Goal: Task Accomplishment & Management: Use online tool/utility

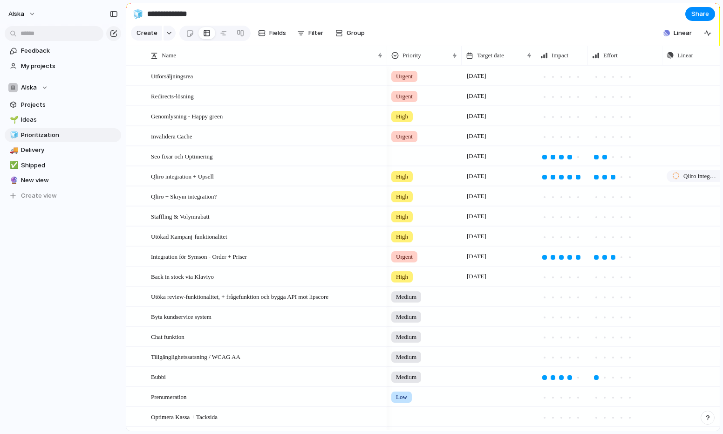
scroll to position [0, 30]
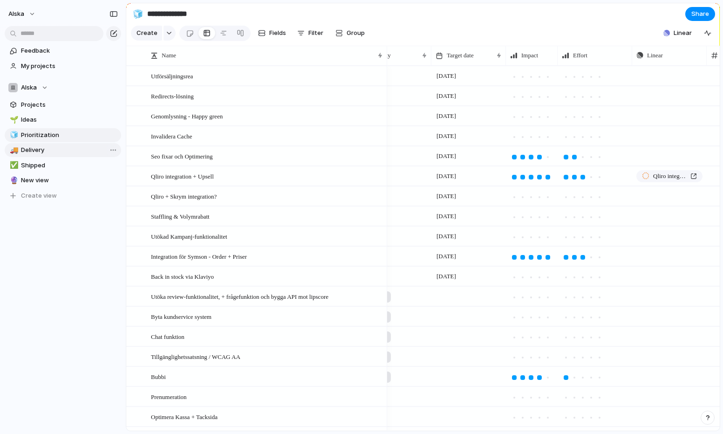
click at [47, 146] on span "Delivery" at bounding box center [69, 149] width 97 height 9
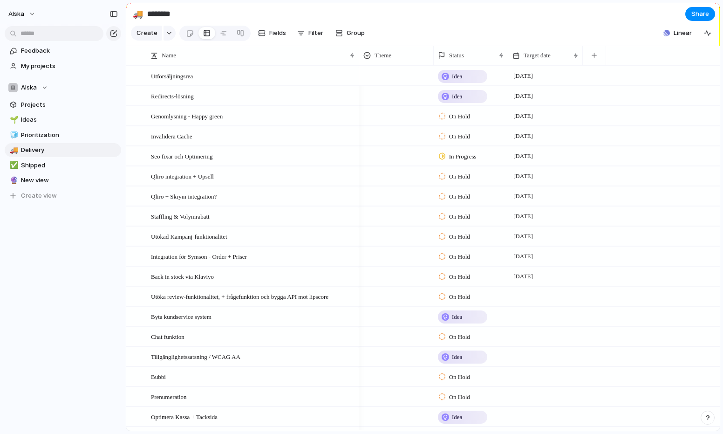
click at [453, 77] on span "Idea" at bounding box center [457, 76] width 10 height 9
click at [488, 159] on li "In Progress" at bounding box center [474, 163] width 76 height 16
click at [468, 92] on div "Idea" at bounding box center [463, 96] width 48 height 11
click at [472, 202] on span "Completed" at bounding box center [465, 198] width 33 height 9
click at [58, 136] on span "Prioritization" at bounding box center [69, 135] width 97 height 9
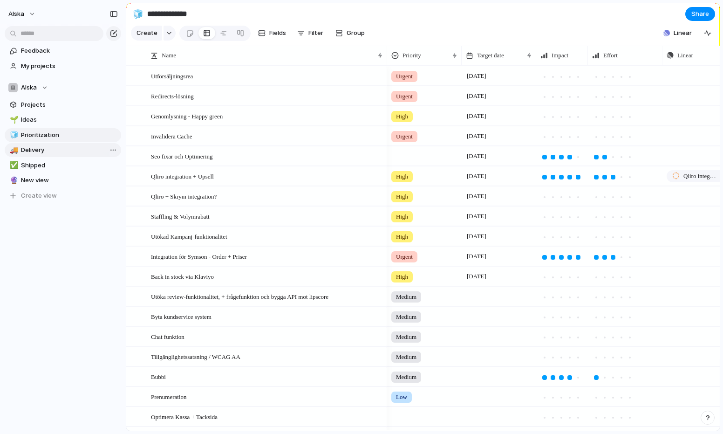
click at [41, 152] on span "Delivery" at bounding box center [69, 149] width 97 height 9
type input "********"
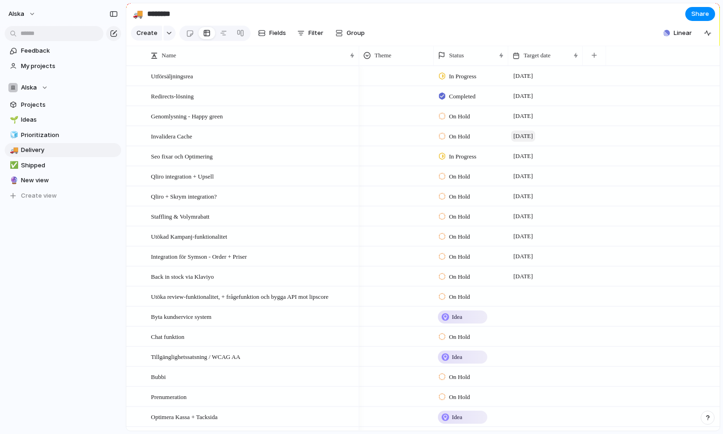
click at [519, 135] on span "[DATE]" at bounding box center [523, 136] width 24 height 11
click at [273, 142] on div "Invalidera Cache" at bounding box center [253, 136] width 205 height 19
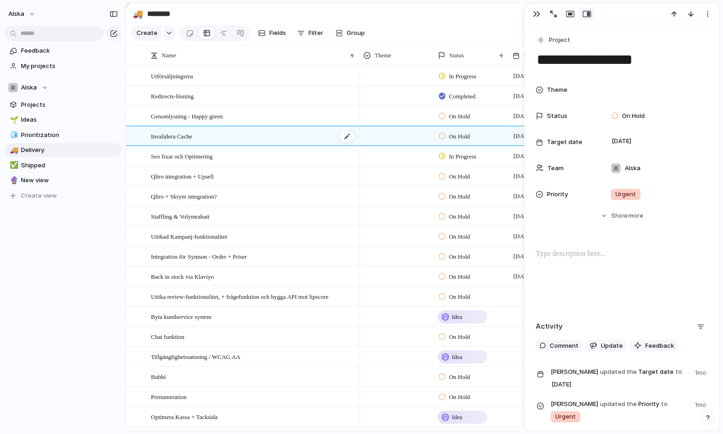
click at [285, 136] on div "Invalidera Cache" at bounding box center [253, 136] width 205 height 19
click at [396, 135] on div at bounding box center [397, 134] width 74 height 15
click at [477, 4] on div "🌱 Experiment 🔮 Magic 🔨 Infrastructure 🚀 Scale" at bounding box center [361, 217] width 723 height 434
click at [477, 21] on section "🚚 ******** Share" at bounding box center [423, 13] width 594 height 21
click at [489, 21] on section "🚚 ******** Share" at bounding box center [423, 13] width 594 height 21
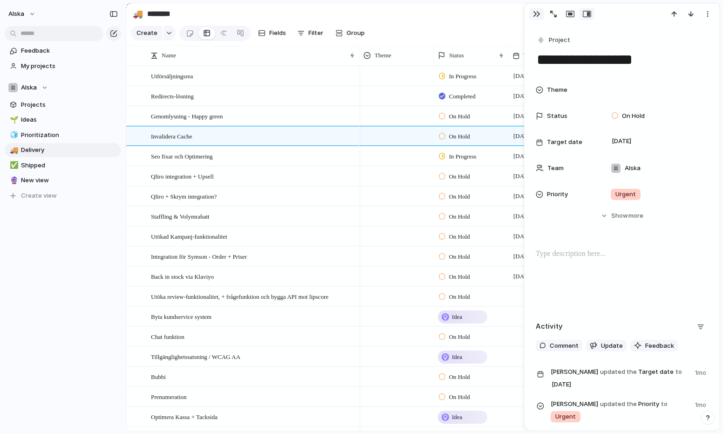
click at [532, 13] on button "button" at bounding box center [537, 14] width 15 height 12
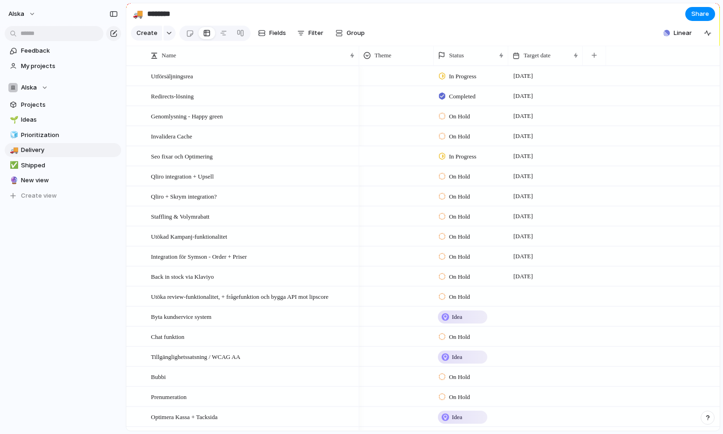
click at [455, 154] on span "In Progress" at bounding box center [463, 156] width 28 height 9
click at [480, 258] on span "Completed" at bounding box center [465, 259] width 33 height 9
click at [429, 18] on section "🚚 ******** Share" at bounding box center [423, 13] width 594 height 21
click at [463, 179] on span "On Hold" at bounding box center [459, 176] width 21 height 9
click at [474, 260] on span "In Progress" at bounding box center [465, 263] width 33 height 9
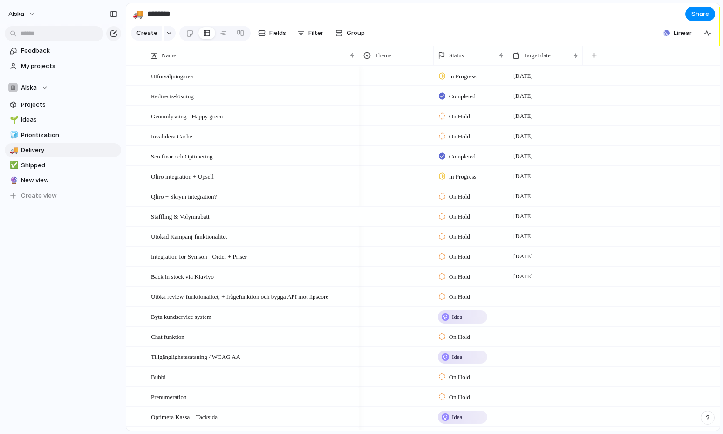
click at [461, 212] on span "On Hold" at bounding box center [459, 216] width 21 height 9
click at [461, 213] on div "On Hold Backlog Planned In Progress Completed Canceled" at bounding box center [361, 217] width 723 height 434
click at [526, 173] on span "[DATE]" at bounding box center [523, 176] width 24 height 11
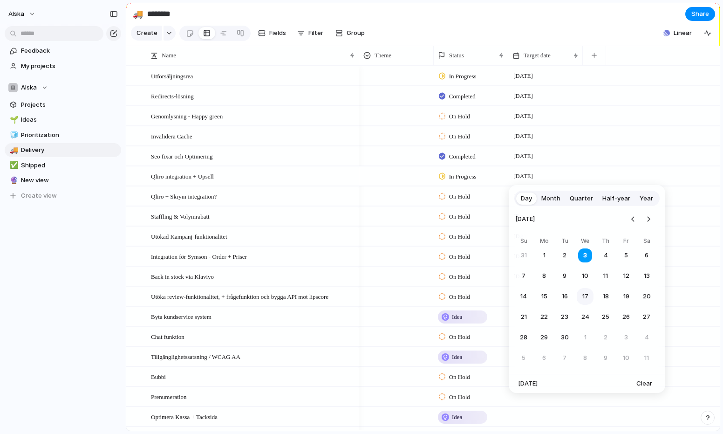
click at [587, 291] on button "17" at bounding box center [585, 296] width 17 height 17
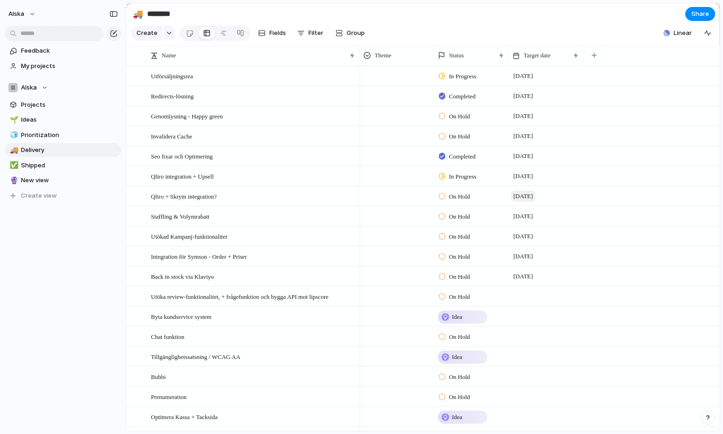
click at [526, 201] on span "[DATE]" at bounding box center [523, 196] width 24 height 11
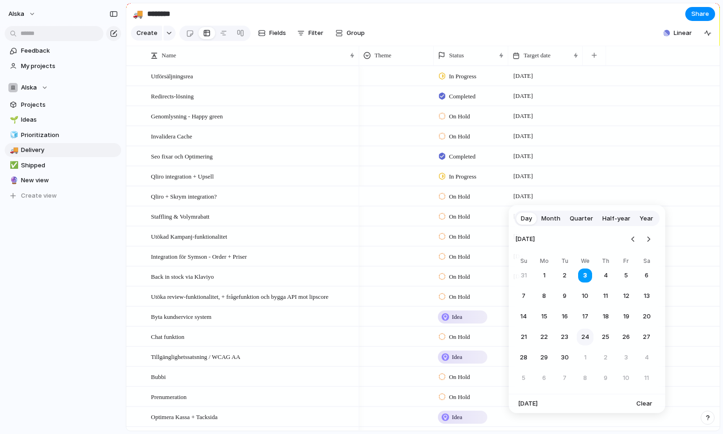
click at [582, 340] on button "24" at bounding box center [585, 337] width 17 height 17
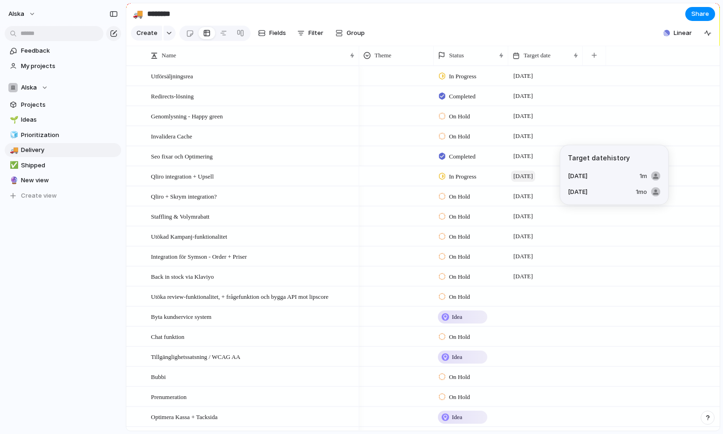
click at [524, 173] on span "[DATE]" at bounding box center [523, 176] width 24 height 11
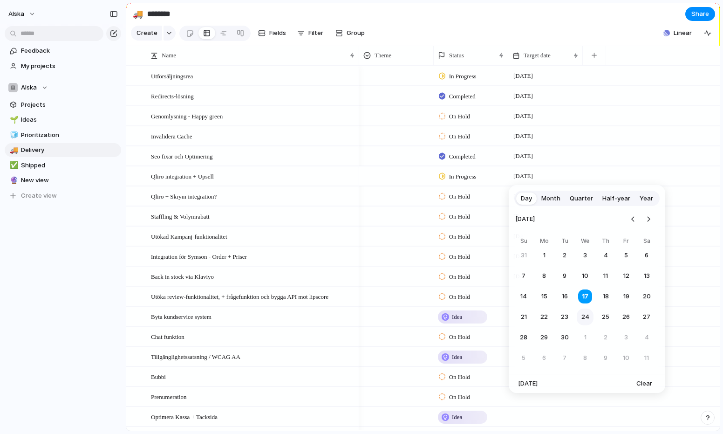
click at [589, 309] on button "24" at bounding box center [585, 317] width 17 height 17
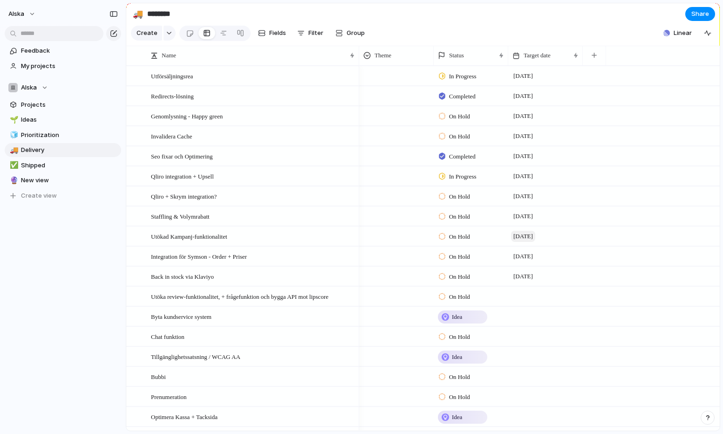
click at [533, 239] on span "[DATE]" at bounding box center [523, 236] width 24 height 11
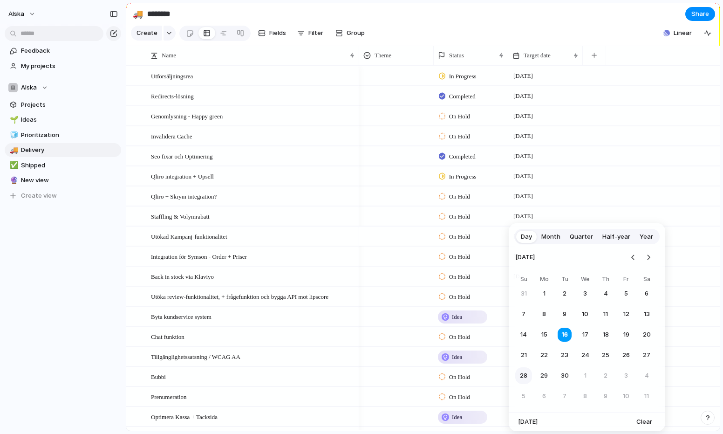
click at [528, 376] on button "28" at bounding box center [524, 375] width 17 height 17
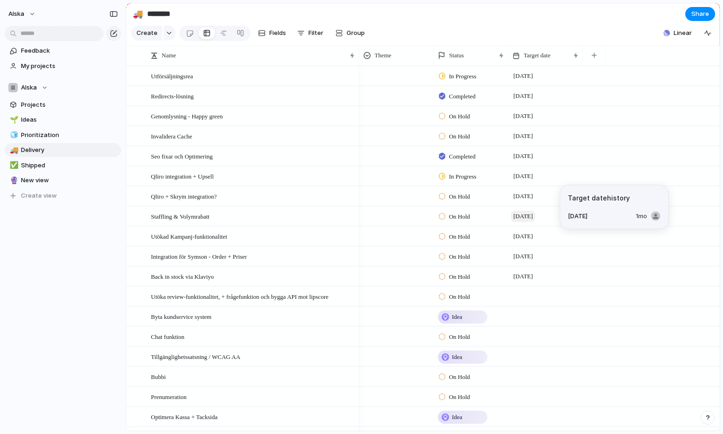
click at [536, 215] on span "[DATE]" at bounding box center [523, 216] width 24 height 11
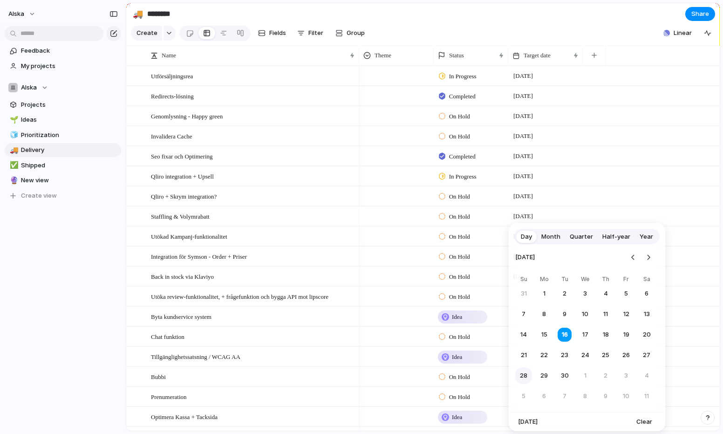
click at [527, 378] on button "28" at bounding box center [524, 375] width 17 height 17
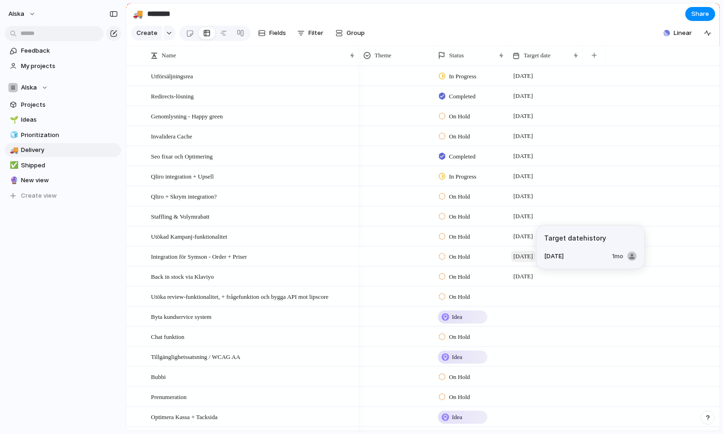
click at [526, 254] on span "[DATE]" at bounding box center [523, 256] width 24 height 11
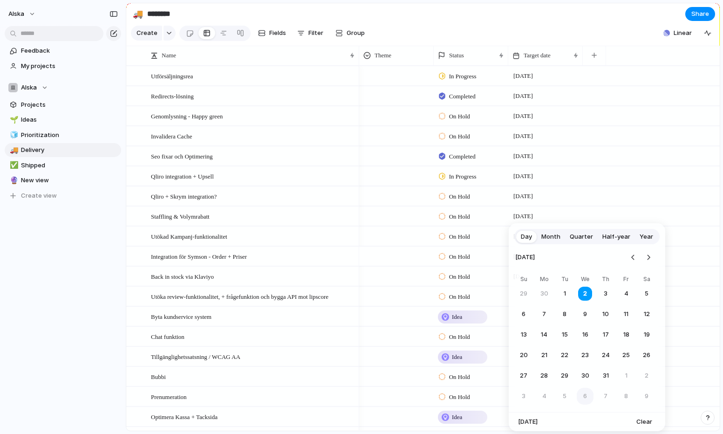
click at [589, 395] on button "6" at bounding box center [585, 396] width 17 height 17
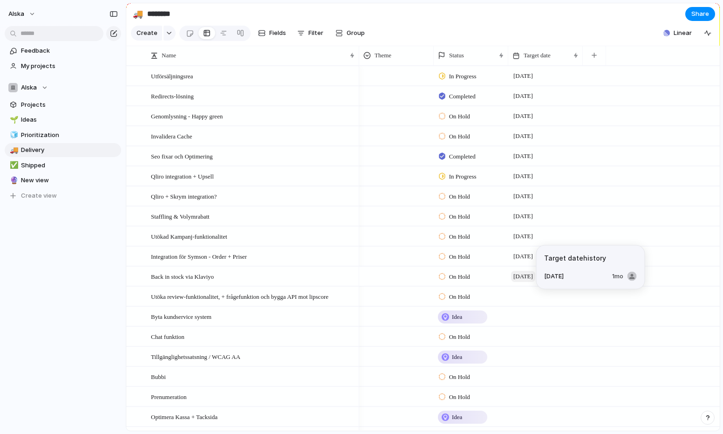
click at [521, 275] on span "[DATE]" at bounding box center [523, 276] width 24 height 11
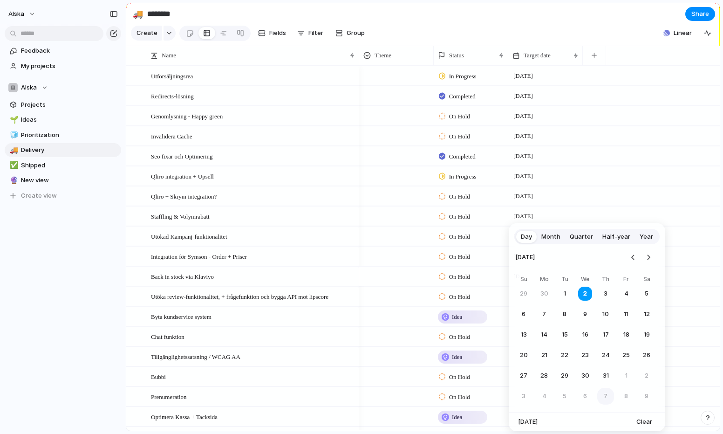
click at [606, 398] on button "7" at bounding box center [606, 396] width 17 height 17
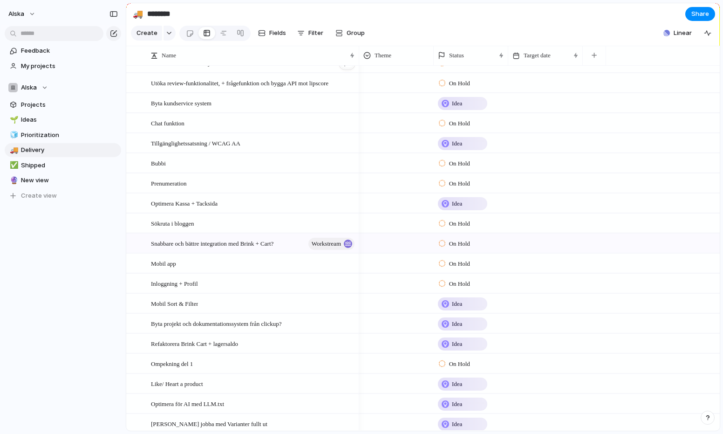
scroll to position [217, 0]
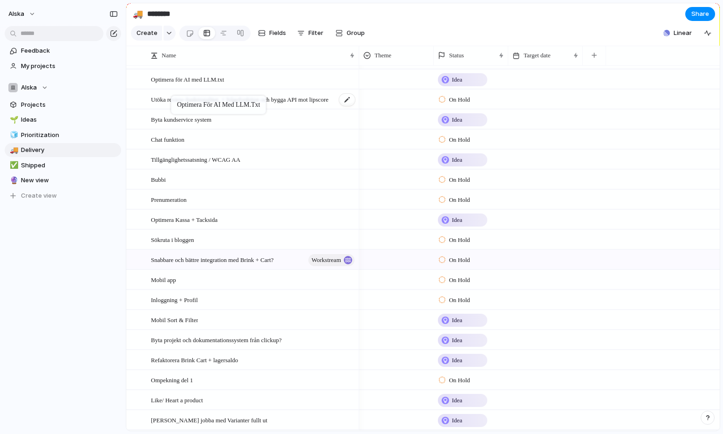
drag, startPoint x: 176, startPoint y: 400, endPoint x: 176, endPoint y: 97, distance: 303.0
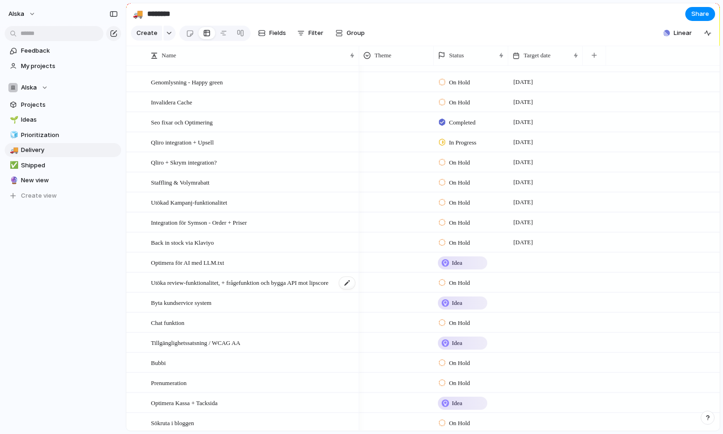
scroll to position [0, 0]
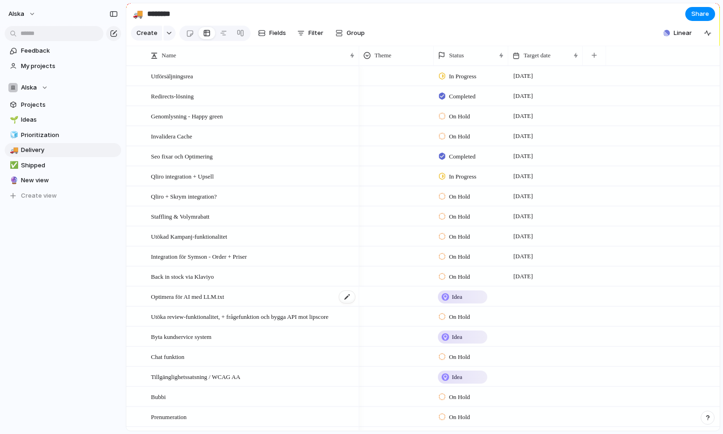
click at [172, 297] on span "Optimera för AI med LLM.txt" at bounding box center [187, 296] width 73 height 11
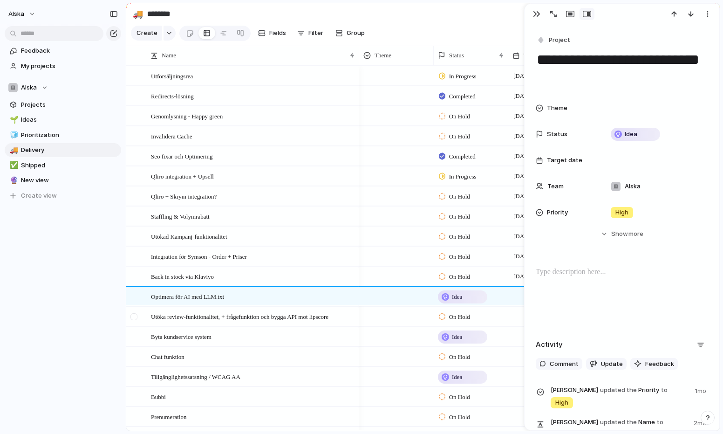
click at [128, 322] on div at bounding box center [135, 319] width 17 height 25
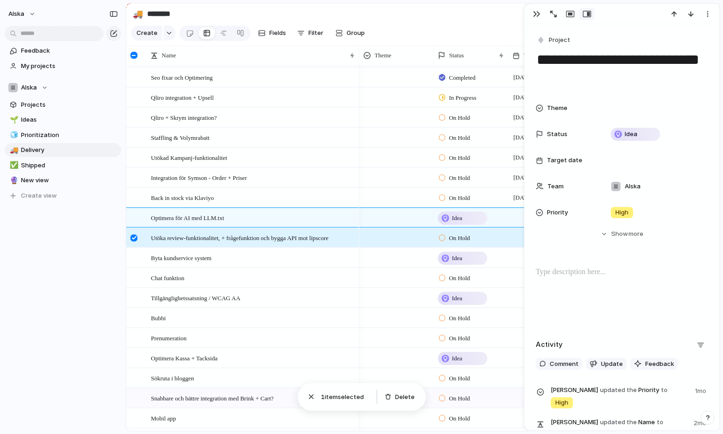
scroll to position [90, 0]
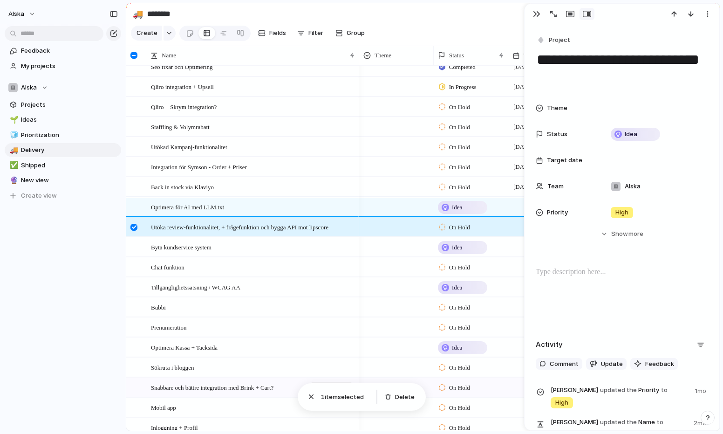
click at [135, 225] on div at bounding box center [134, 227] width 7 height 7
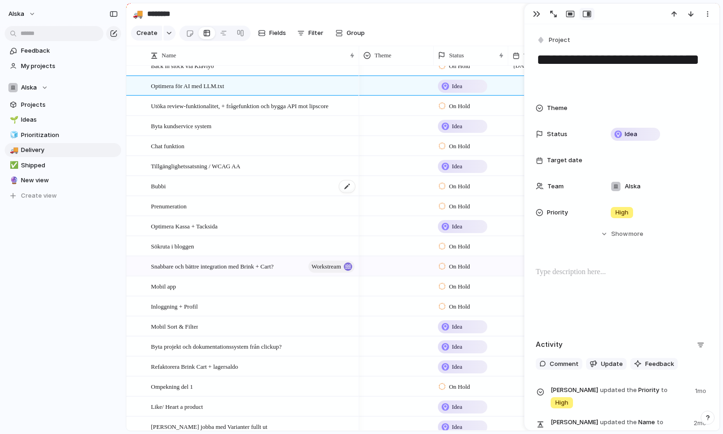
scroll to position [0, 0]
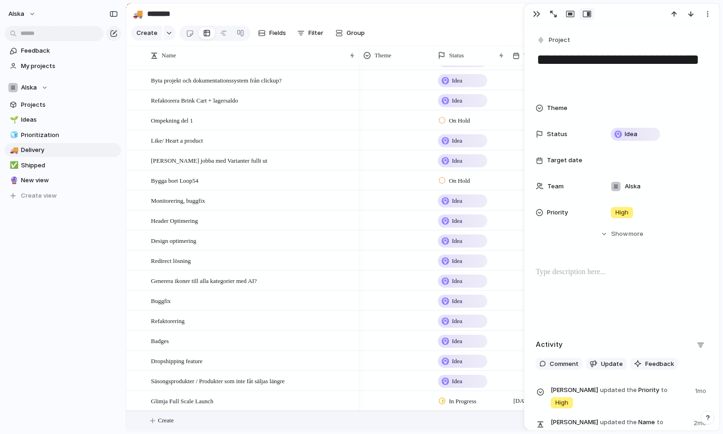
click at [174, 421] on span "Create" at bounding box center [166, 420] width 16 height 9
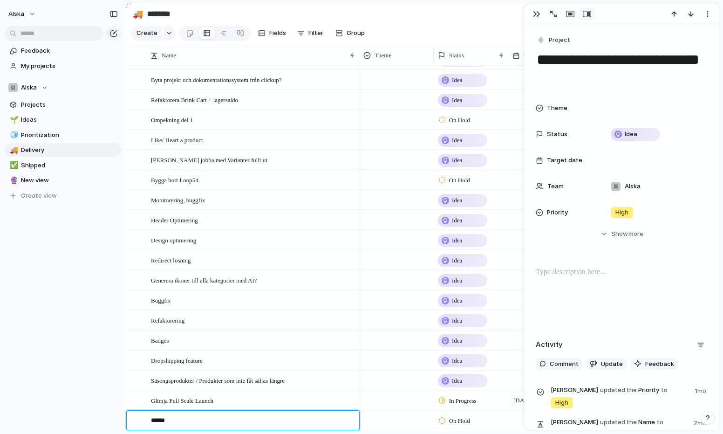
type textarea "******"
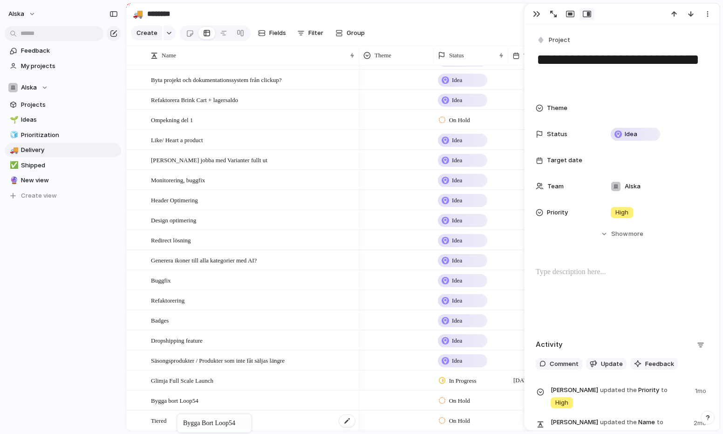
drag, startPoint x: 142, startPoint y: 180, endPoint x: 181, endPoint y: 416, distance: 238.7
click at [192, 415] on div "Tiered" at bounding box center [253, 420] width 205 height 19
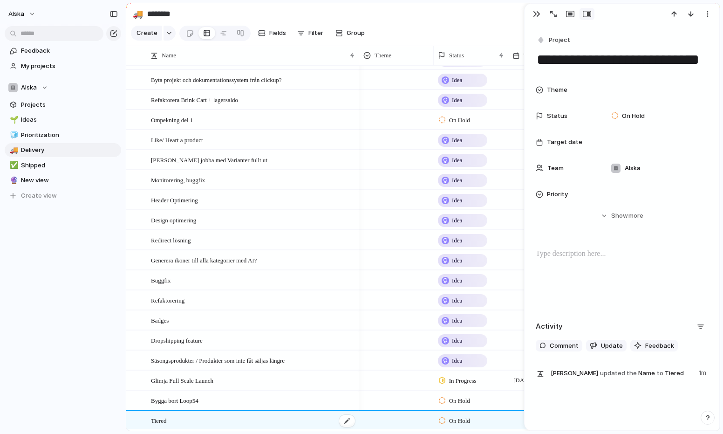
click at [179, 421] on div "Tiered" at bounding box center [253, 420] width 205 height 19
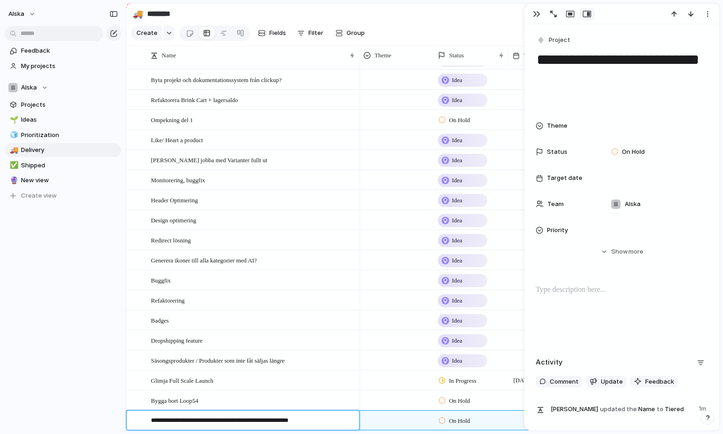
type textarea "**********"
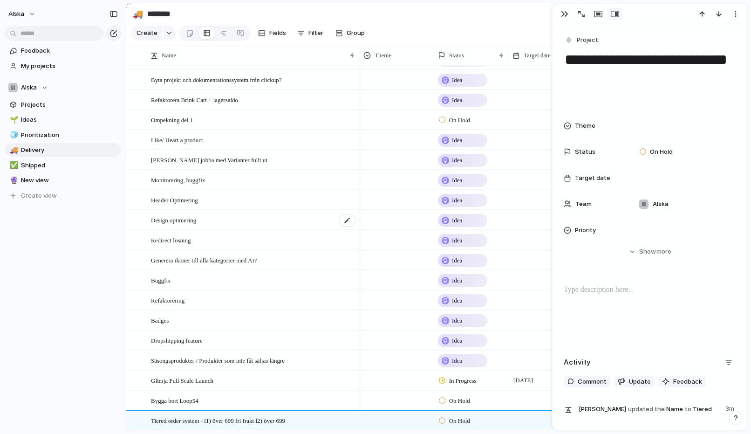
click at [196, 223] on span "Design optimering" at bounding box center [173, 219] width 45 height 11
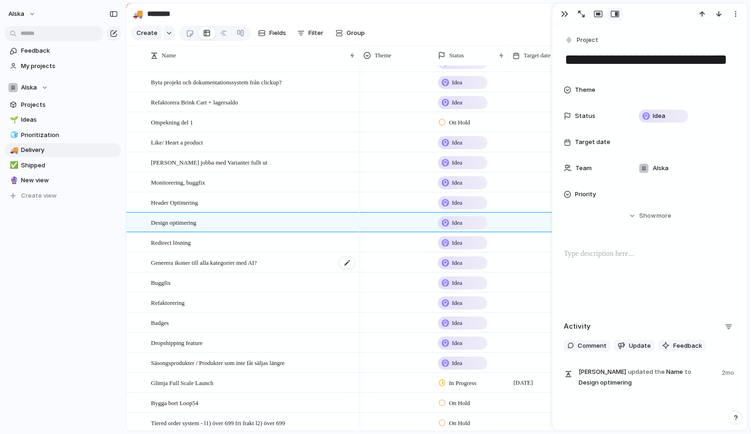
scroll to position [497, 0]
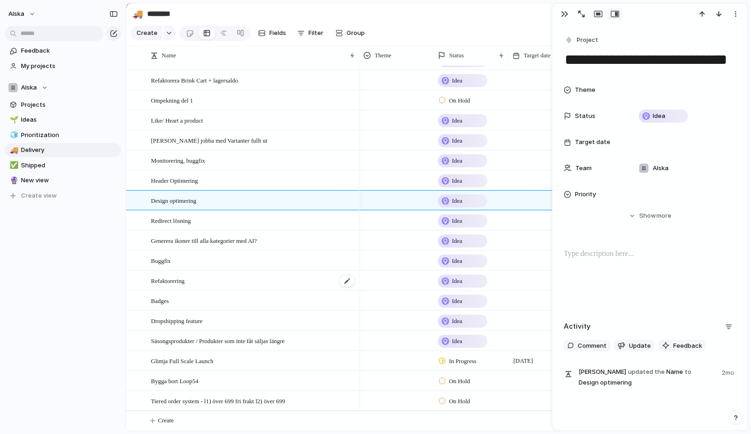
click at [255, 275] on div "Refaktorering" at bounding box center [253, 280] width 205 height 19
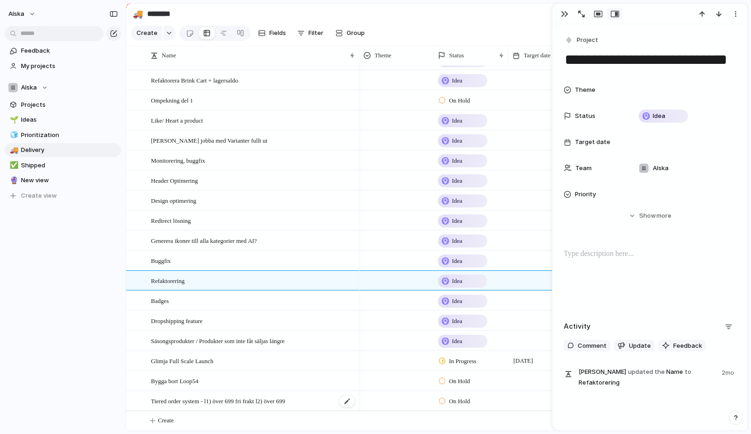
click at [314, 397] on div "Tiered order system - l1) över 699 fri frakt l2) över 699" at bounding box center [253, 401] width 205 height 19
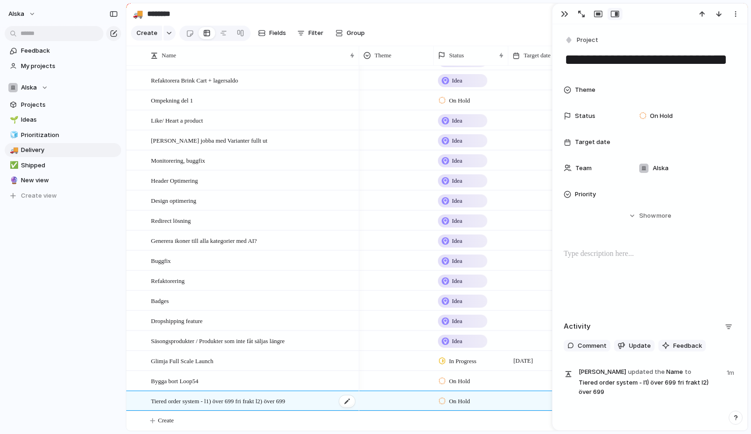
click at [314, 397] on div "Tiered order system - l1) över 699 fri frakt l2) över 699" at bounding box center [253, 401] width 205 height 19
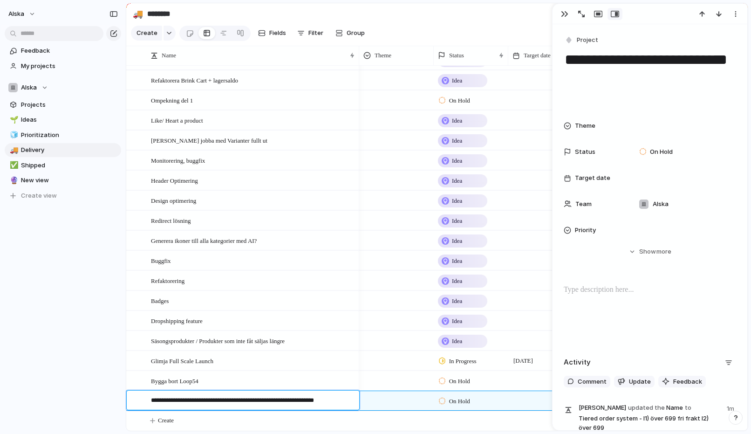
type textarea "**********"
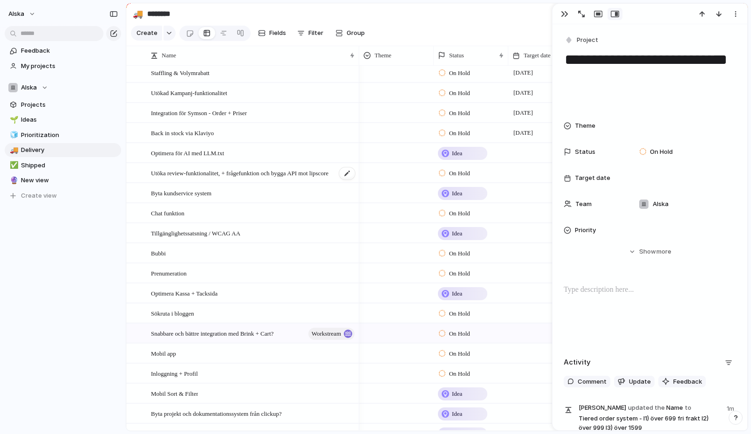
scroll to position [155, 0]
